Goal: Task Accomplishment & Management: Complete application form

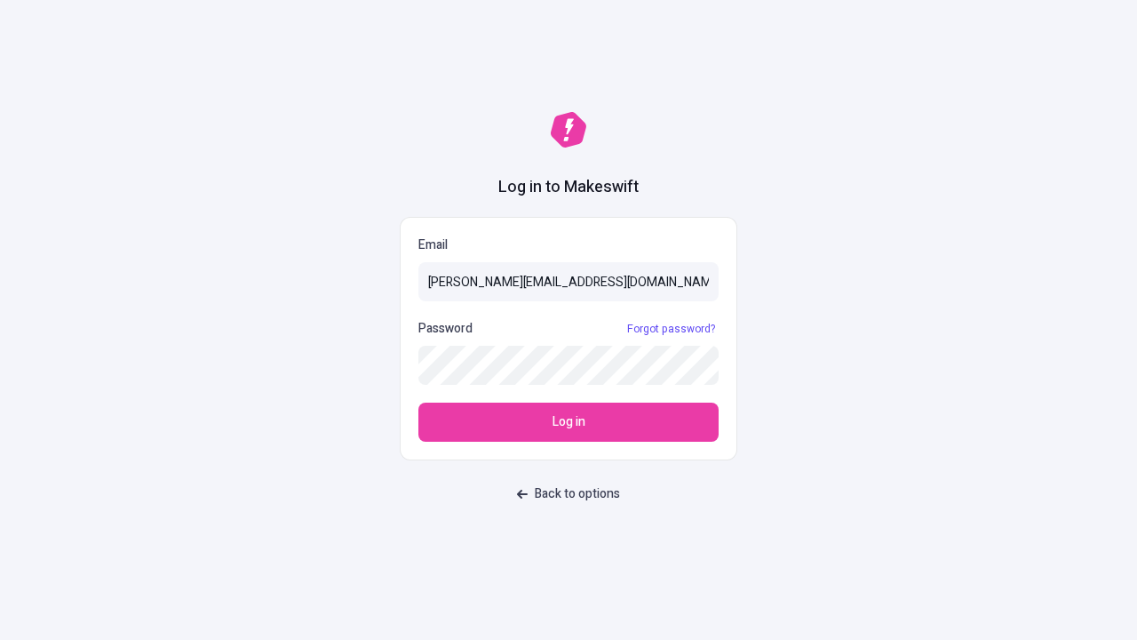
type input "[PERSON_NAME][EMAIL_ADDRESS][DOMAIN_NAME]"
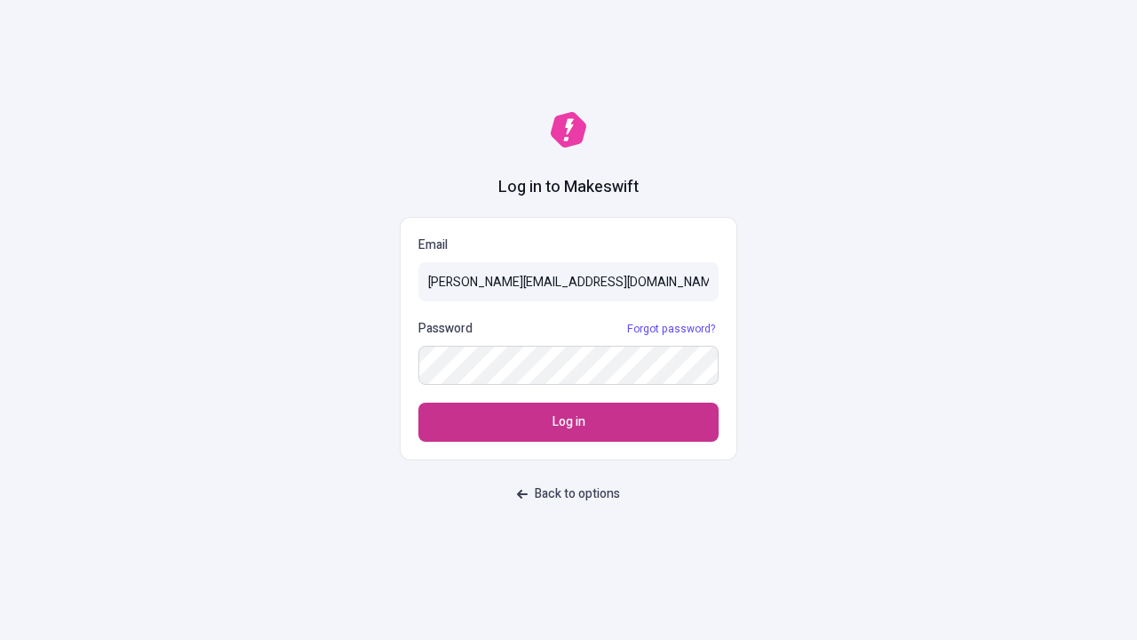
click at [569, 422] on span "Log in" at bounding box center [569, 422] width 33 height 20
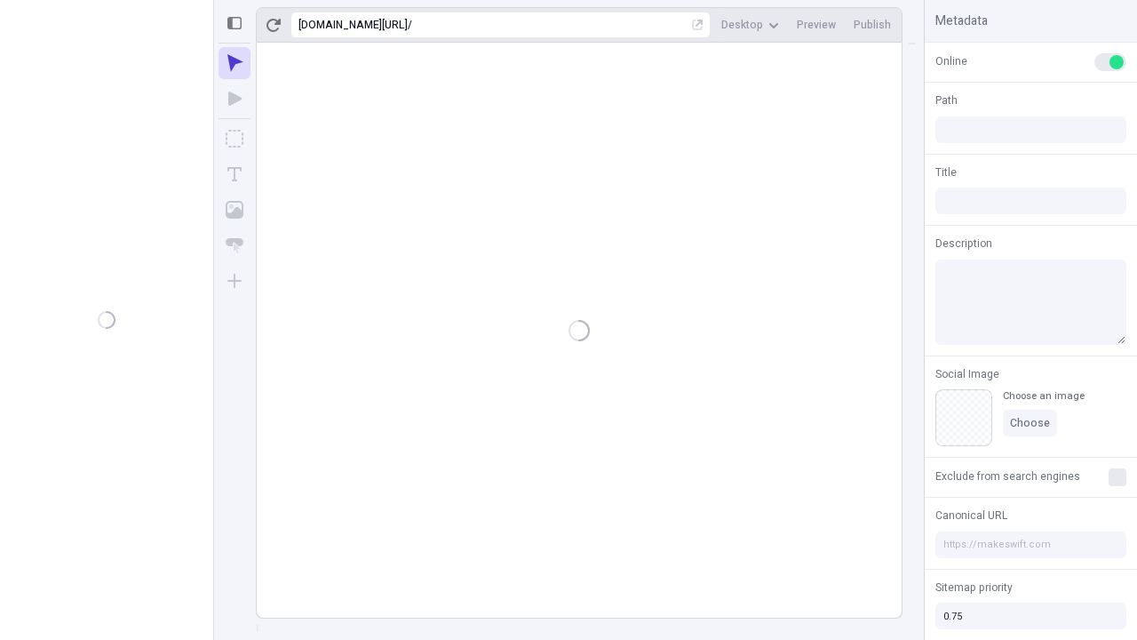
type input "/page-2"
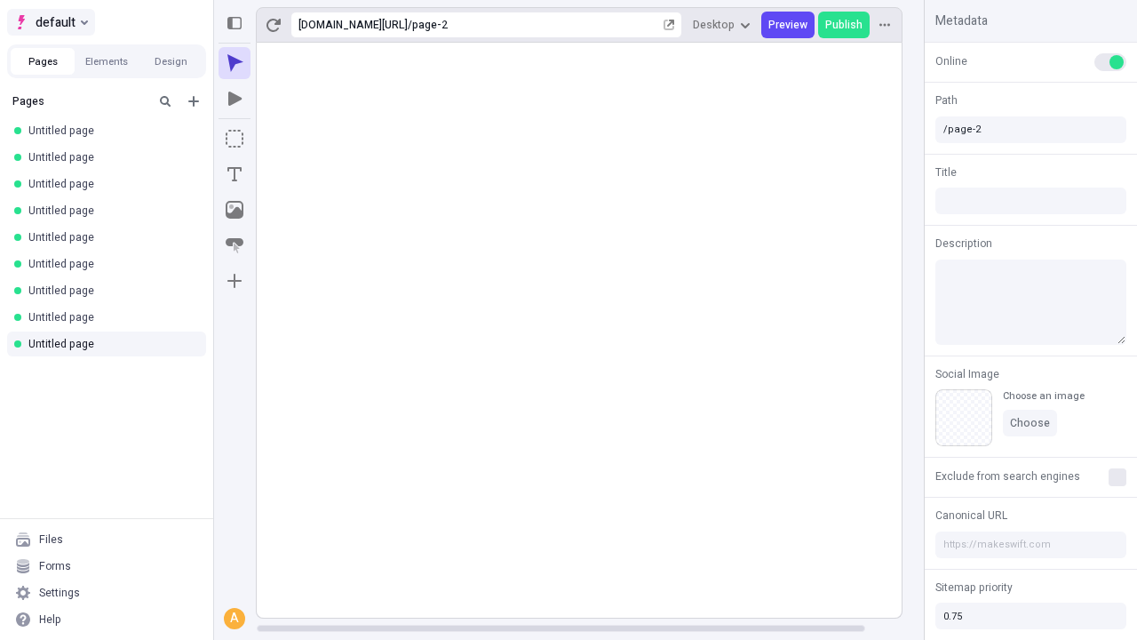
click at [50, 22] on span "default" at bounding box center [56, 22] width 40 height 21
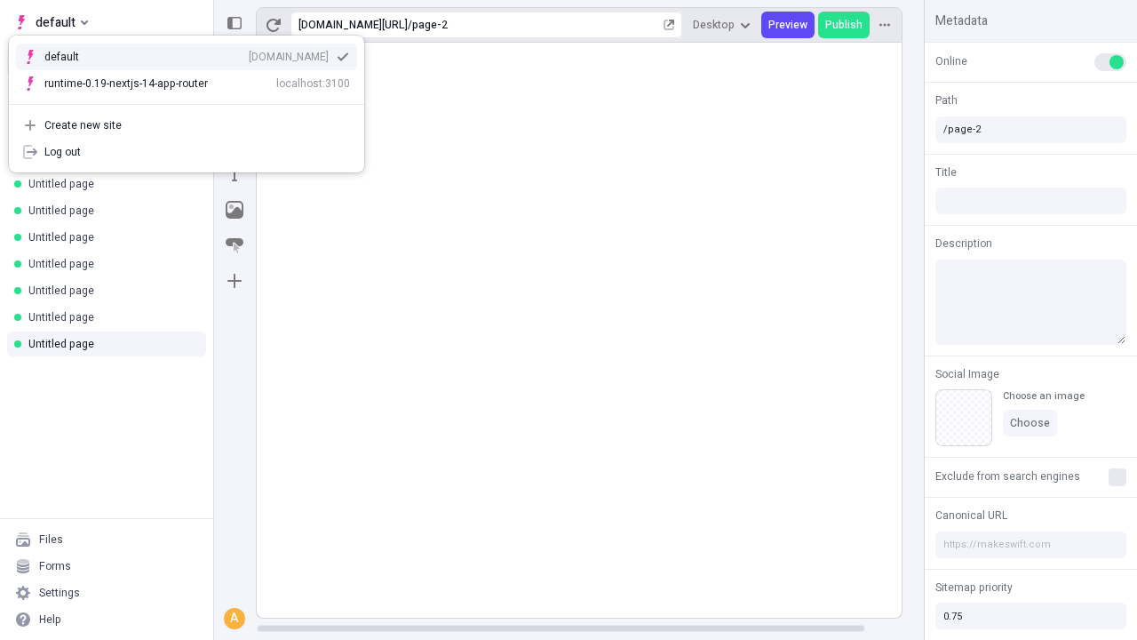
click at [249, 53] on div "qee9k4dy7d.staging.makeswift.site" at bounding box center [289, 57] width 80 height 14
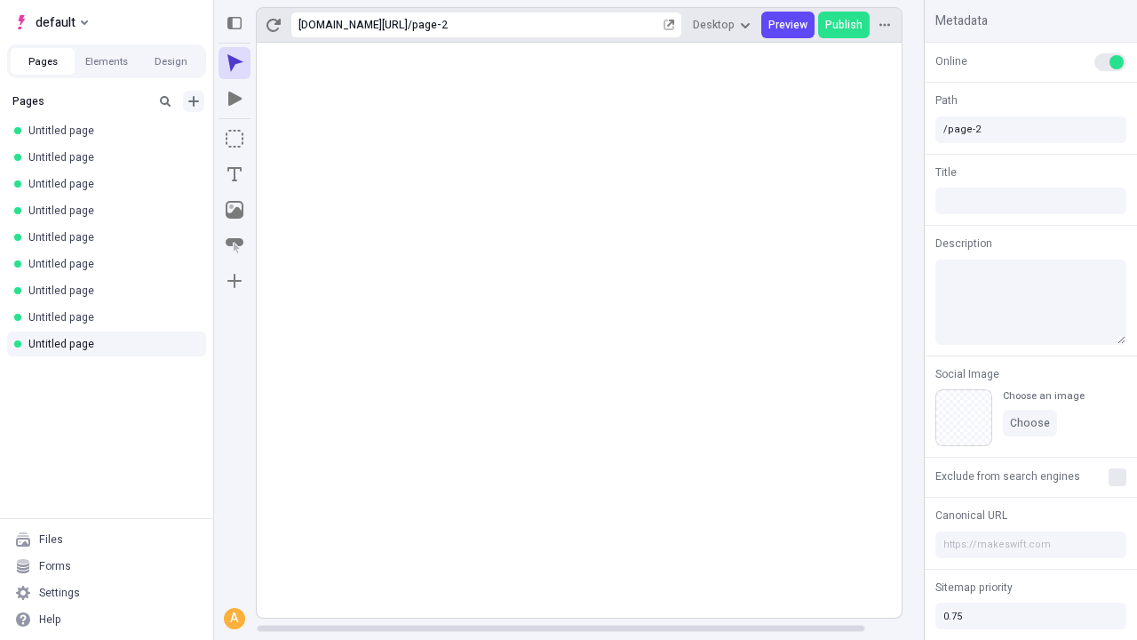
click at [194, 101] on icon "Add new" at bounding box center [193, 101] width 11 height 11
click at [288, 138] on span "Blank page" at bounding box center [298, 138] width 110 height 14
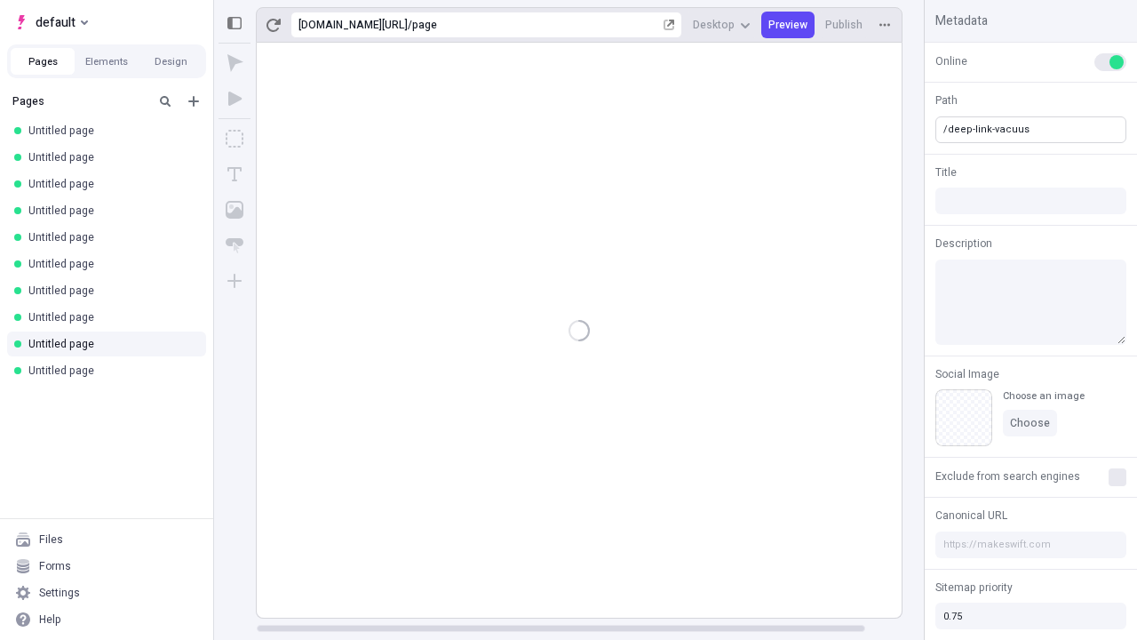
type input "/deep-link-vacuus"
